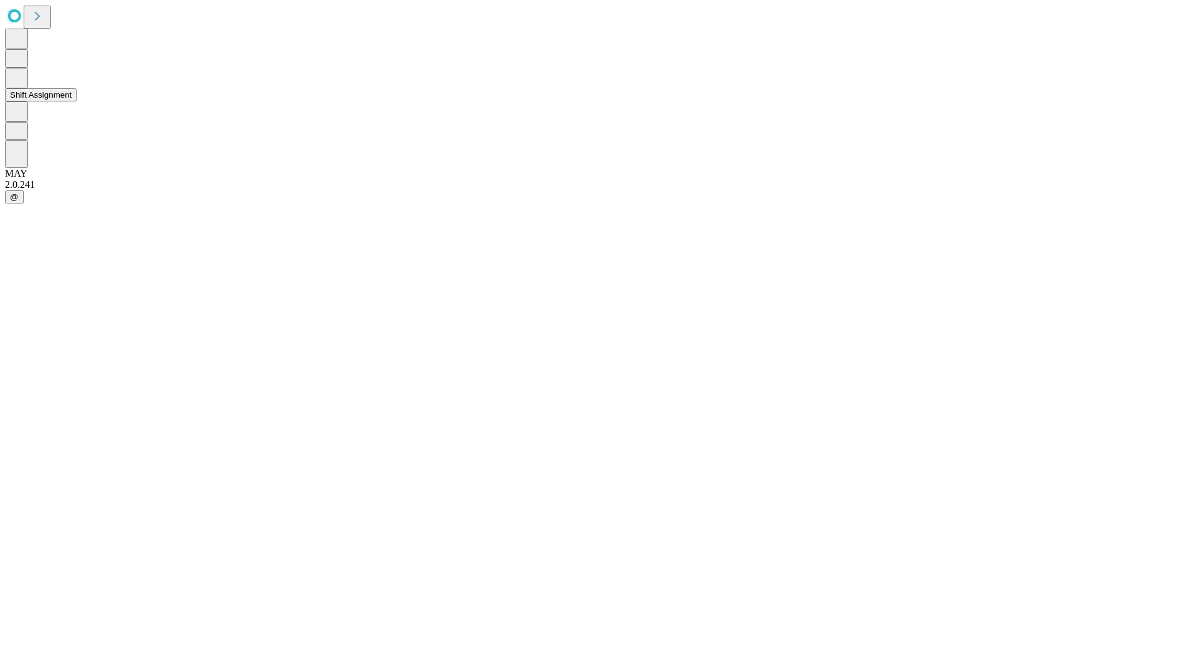
click at [77, 101] on button "Shift Assignment" at bounding box center [41, 94] width 72 height 13
